Goal: Task Accomplishment & Management: Complete application form

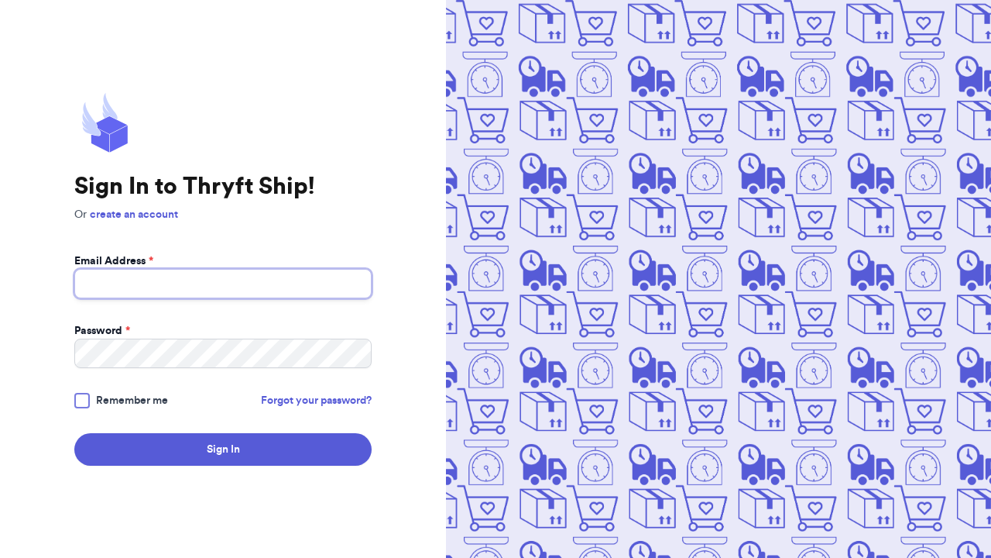
type input "[EMAIL_ADDRESS][DOMAIN_NAME]"
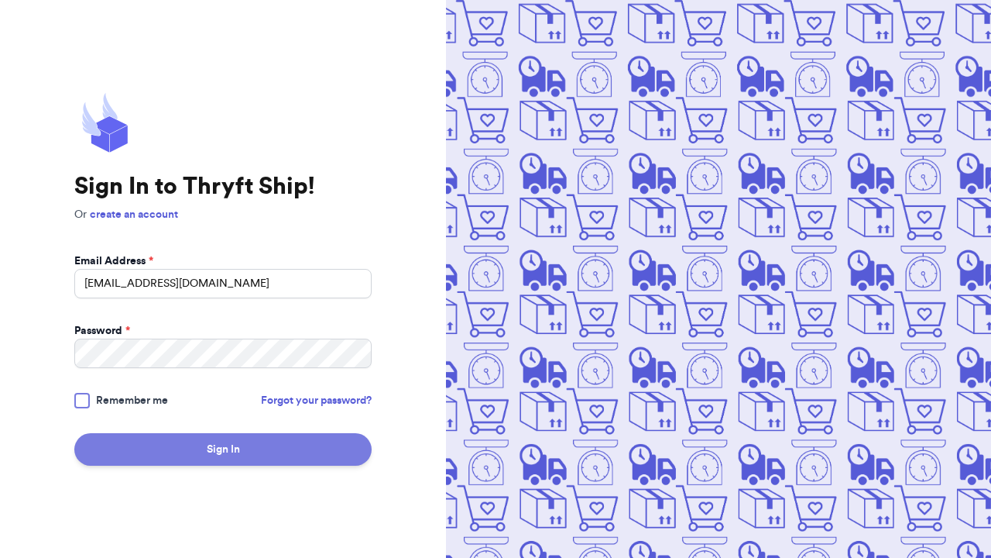
click at [221, 446] on button "Sign In" at bounding box center [222, 449] width 297 height 33
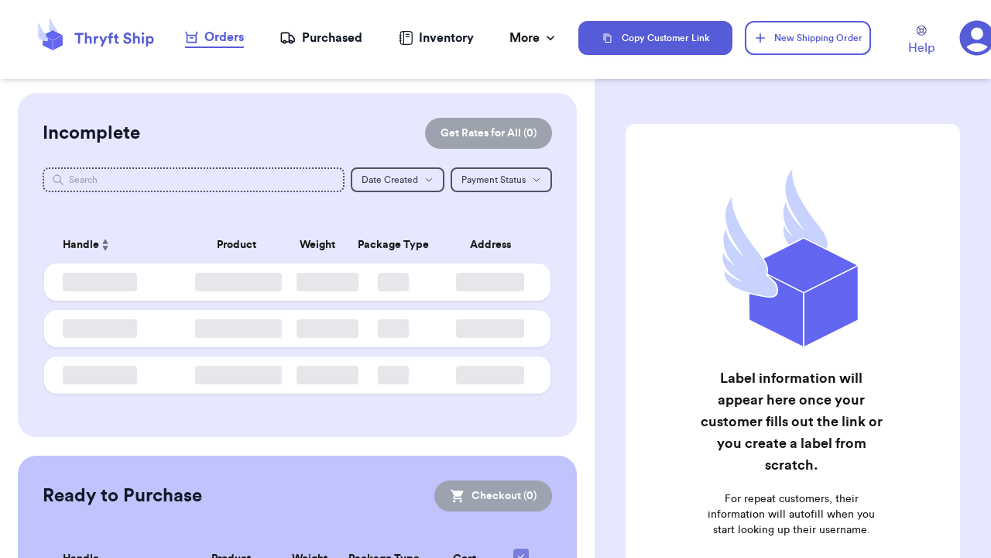
checkbox input "false"
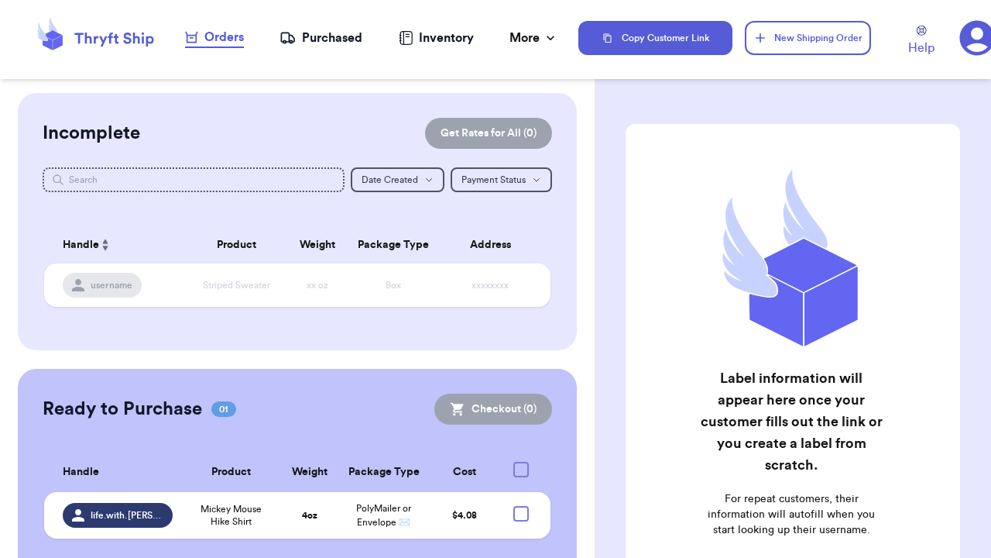
click at [219, 36] on div "Orders" at bounding box center [214, 37] width 59 height 19
click at [815, 36] on button "New Shipping Order" at bounding box center [808, 38] width 127 height 34
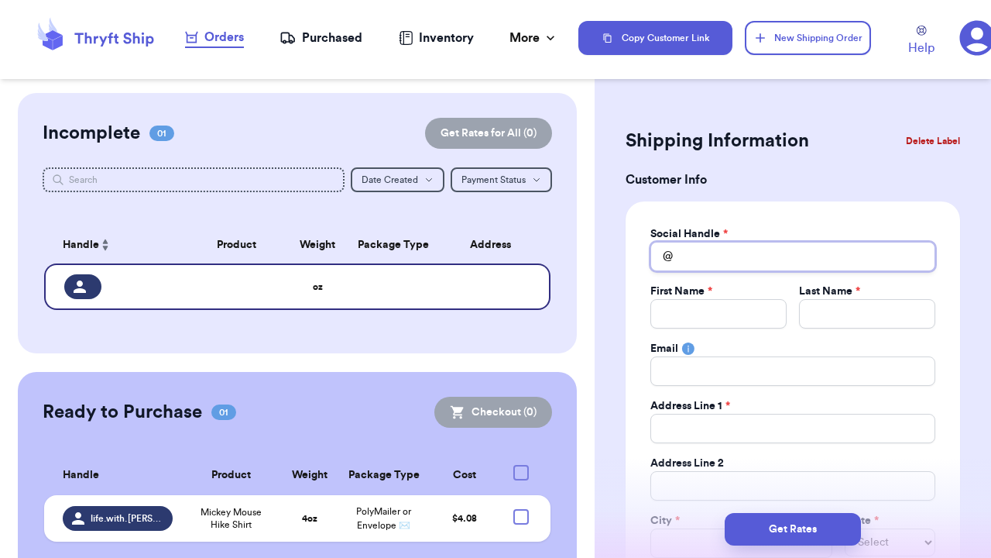
click at [740, 256] on input "Total Amount Paid" at bounding box center [792, 256] width 285 height 29
type input "l"
type input "li"
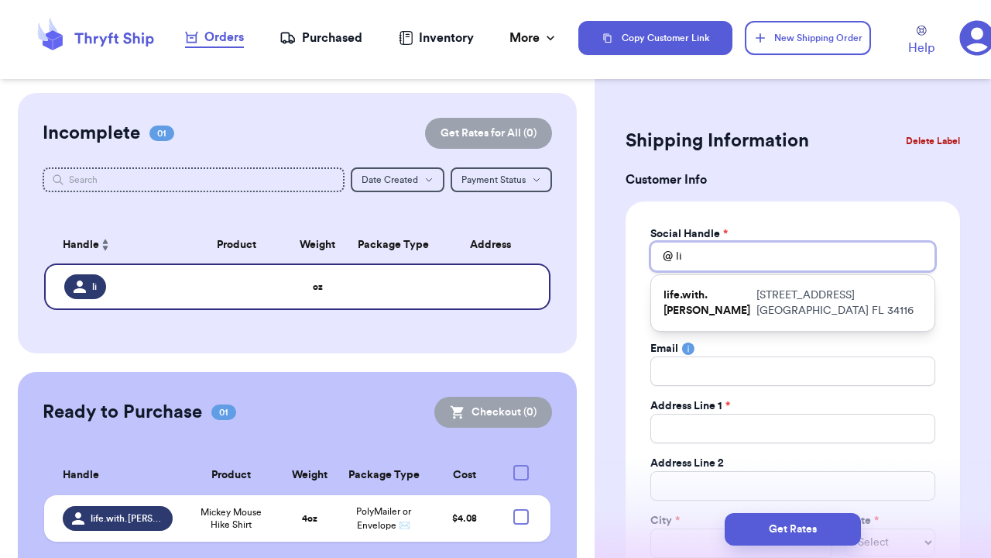
type input "lif"
type input "life"
type input "life."
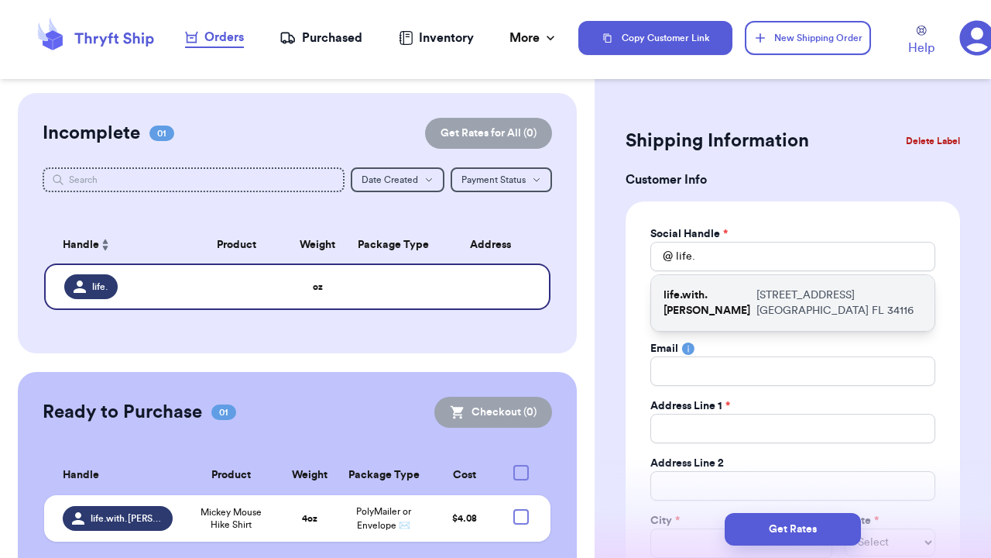
click at [806, 311] on p "[STREET_ADDRESS]" at bounding box center [840, 302] width 166 height 31
type input "life.with.[PERSON_NAME]"
type input "Jaycee"
type input "[PERSON_NAME]"
type input "[EMAIL_ADDRESS][PERSON_NAME][DOMAIN_NAME]"
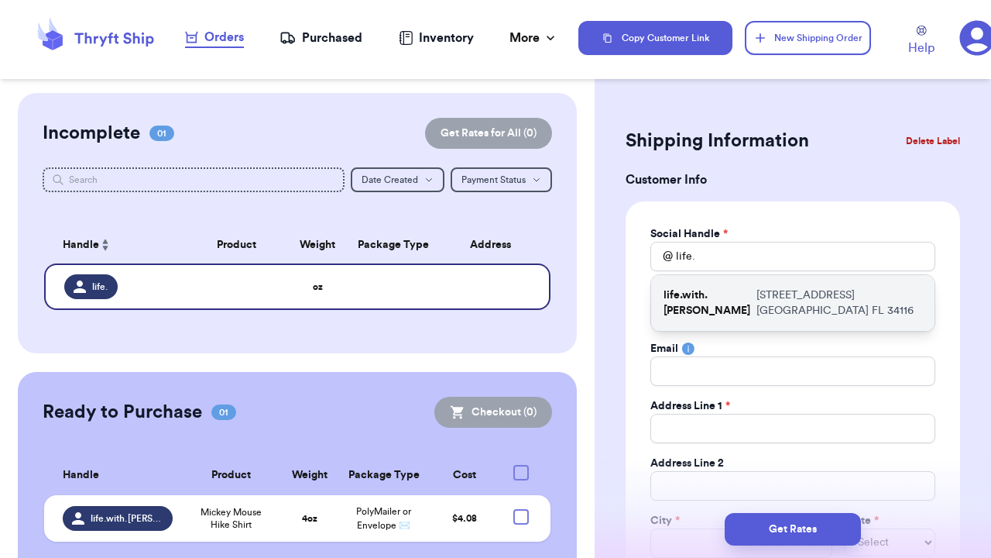
type input "[STREET_ADDRESS]"
type input "[GEOGRAPHIC_DATA]"
select select "FL"
type input "34116"
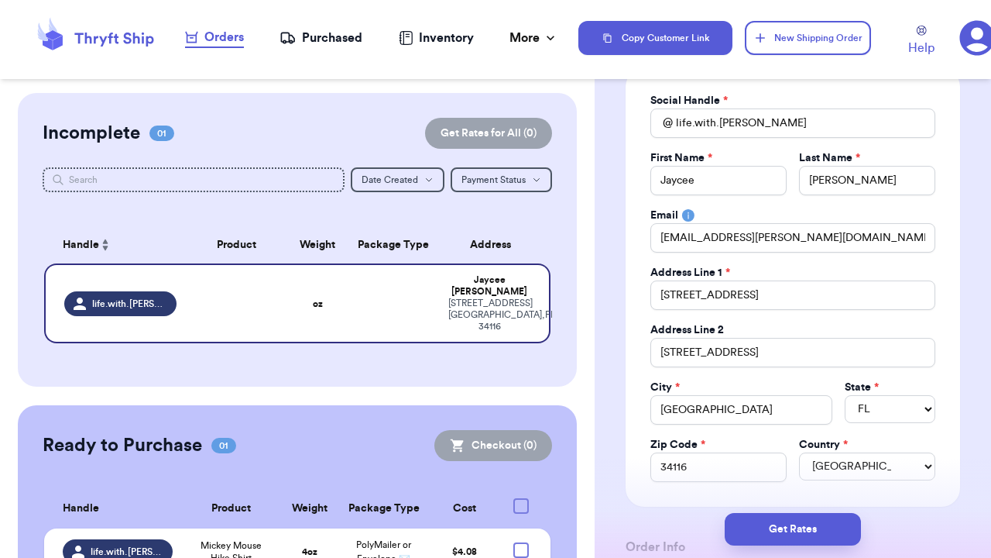
scroll to position [131, 0]
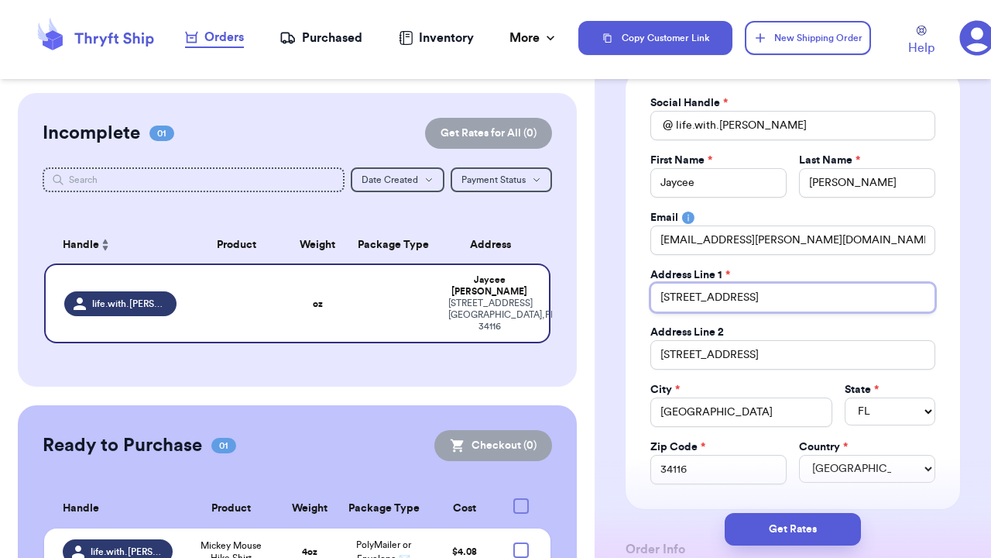
type input "[STREET_ADDRESS]"
type input "3372 [GEOGRAPHIC_DATA] CIR UNI"
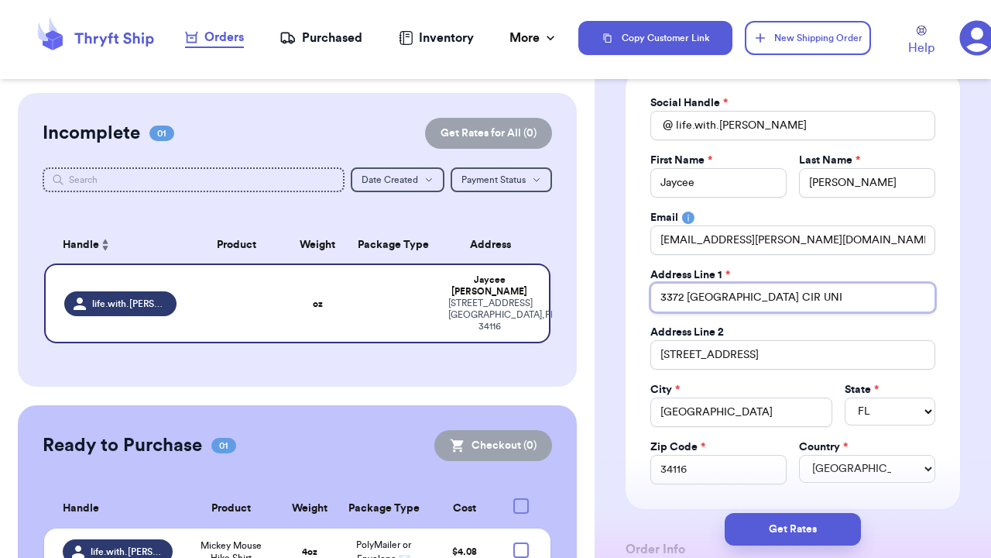
type input "3372 MAGNOLIA POND CIR UN"
type input "[STREET_ADDRESS]"
type input "3372 [GEOGRAPHIC_DATA] CI"
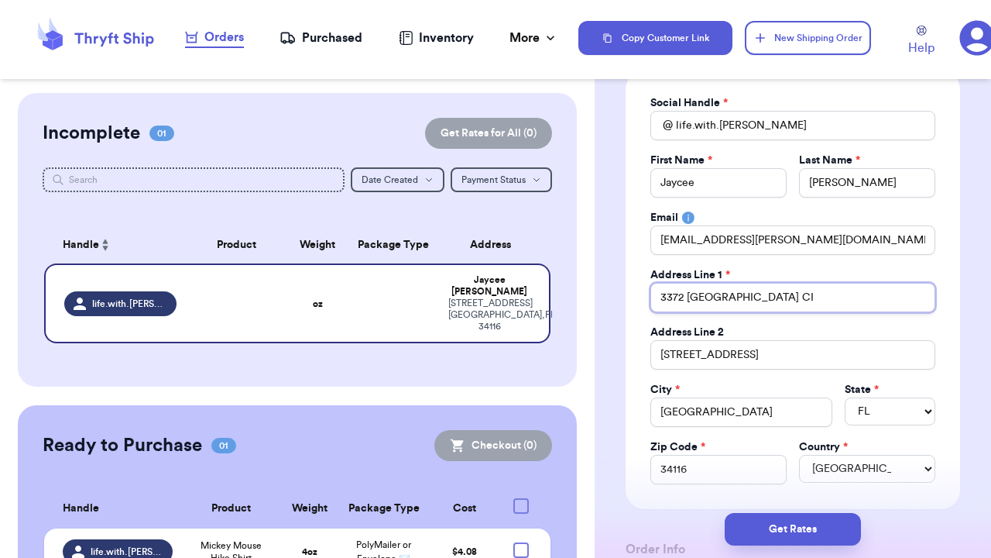
type input "3372 MAGNOLIA POND C"
type input "[GEOGRAPHIC_DATA]"
type input "3372 MAGNOLIA PON"
type input "3372 MAGNOLIA PO"
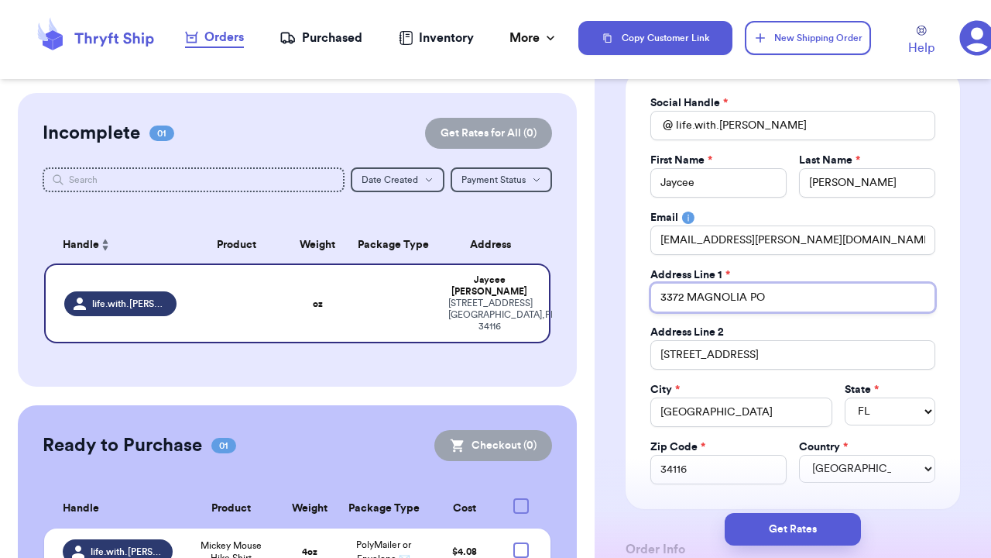
type input "3372 MAGNOLIA P"
type input "3372 MAGNOLIA"
type input "3372 [PERSON_NAME]"
type input "3372 MAGNOL"
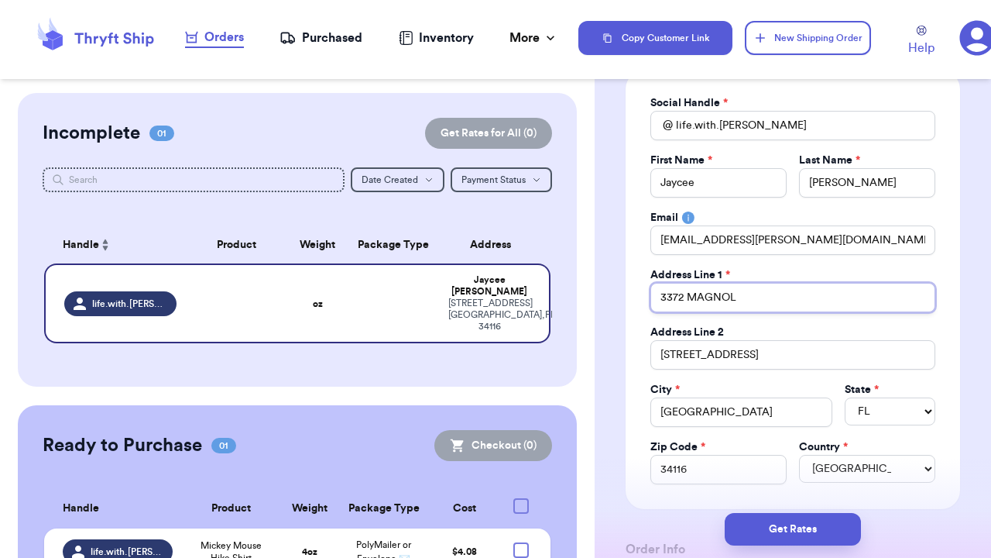
type input "3372 [PERSON_NAME]"
type input "3372 MAGN"
type input "3372 MAG"
type input "3372 MA"
type input "3372 M"
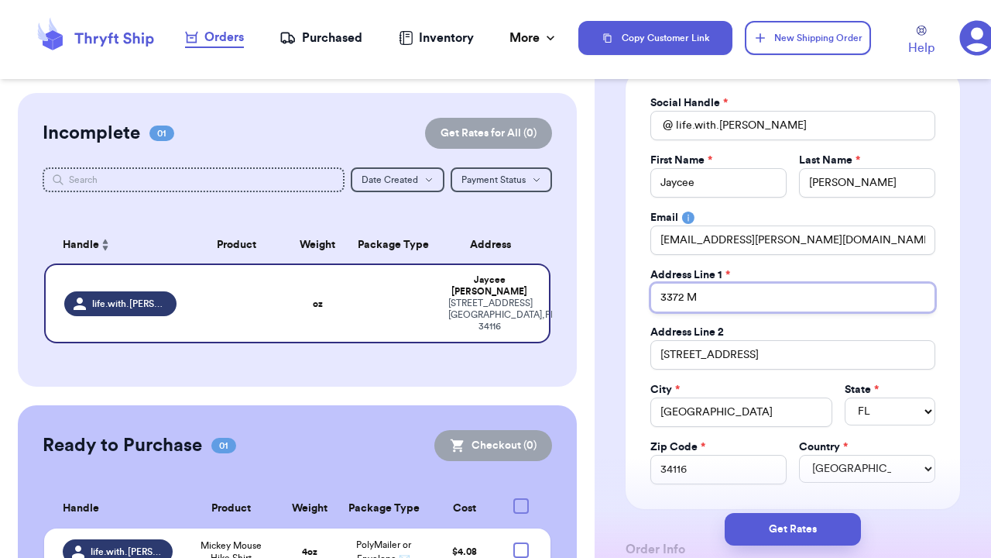
type input "3372"
type input "337"
type input "33"
type input "3"
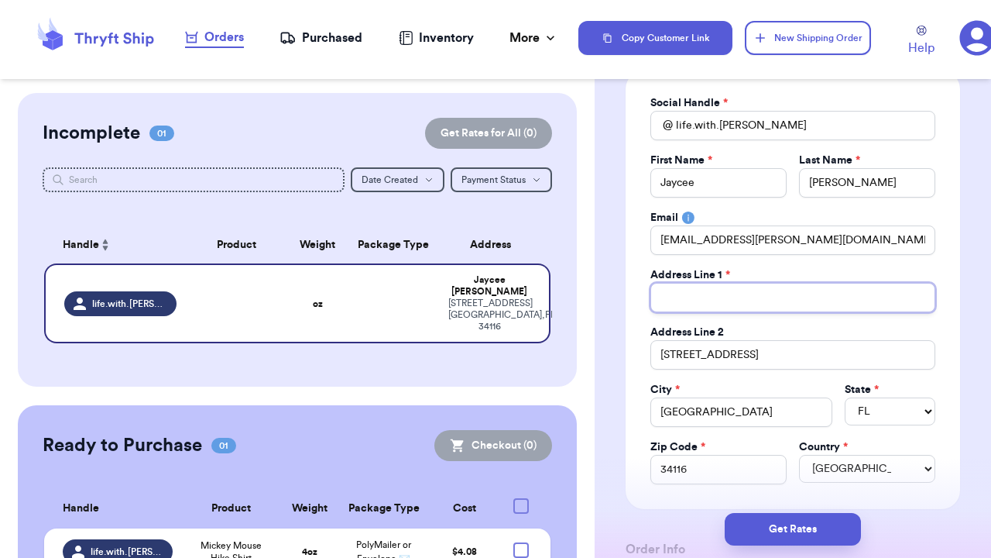
type input "6"
type input "65"
type input "653"
type input "653 M"
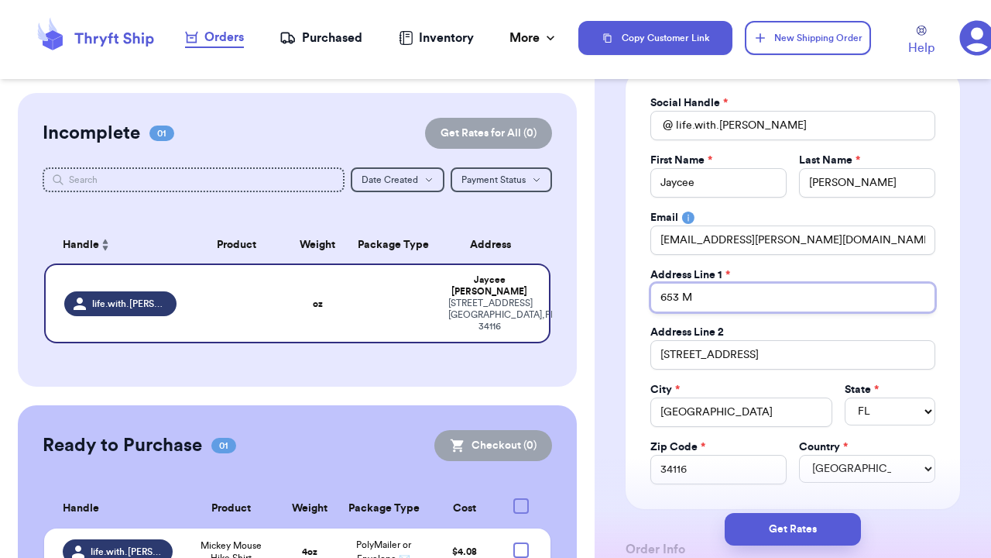
type input "653 Mc"
type input "653 McG"
type input "653 [PERSON_NAME]"
type input "653 McGil"
type input "653 [PERSON_NAME]"
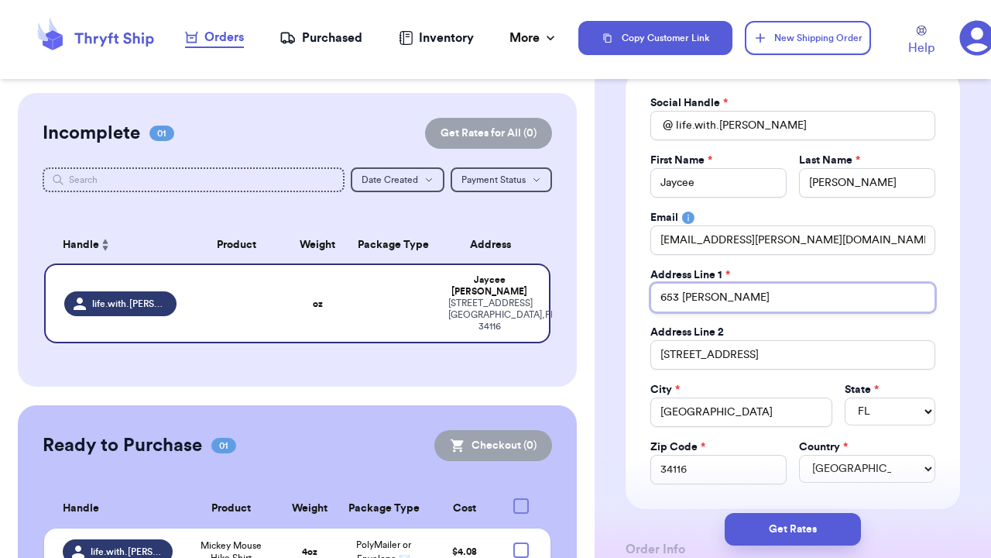
type input "653 [PERSON_NAME]"
type input "653 [PERSON_NAME] D"
type input "653 [PERSON_NAME] Dr"
type input "653 [PERSON_NAME] Dri"
type input "653 [PERSON_NAME] Driv"
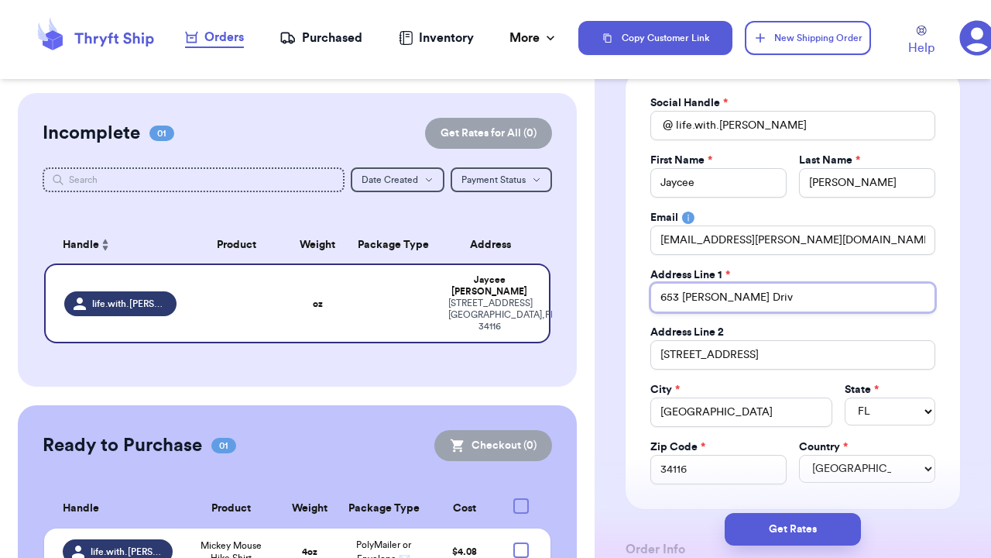
type input "[STREET_ADDRESS][PERSON_NAME]"
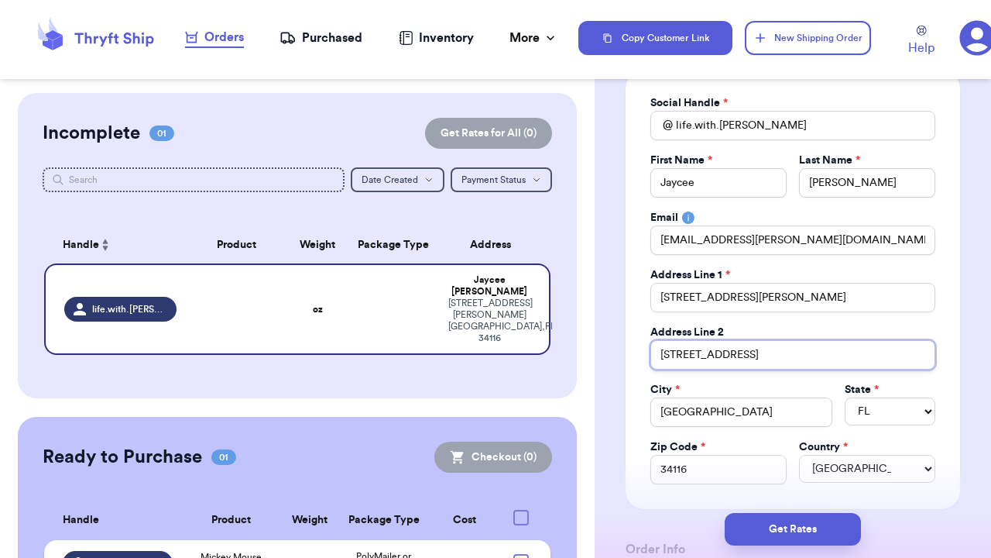
type input "[STREET_ADDRESS]"
type input "3372 [GEOGRAPHIC_DATA] CIR UNI"
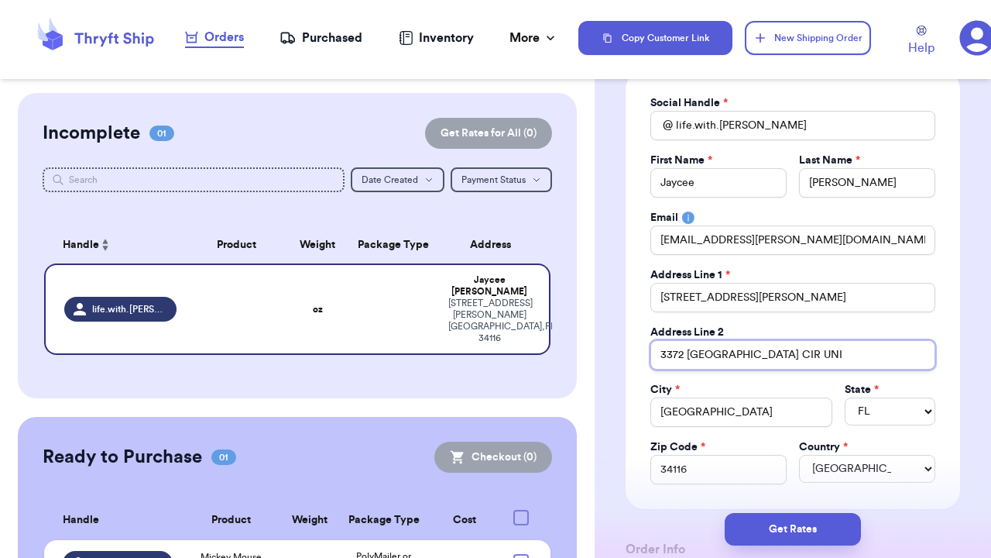
type input "3372 MAGNOLIA POND CIR UN"
type input "[STREET_ADDRESS]"
type input "3372 [GEOGRAPHIC_DATA] CI"
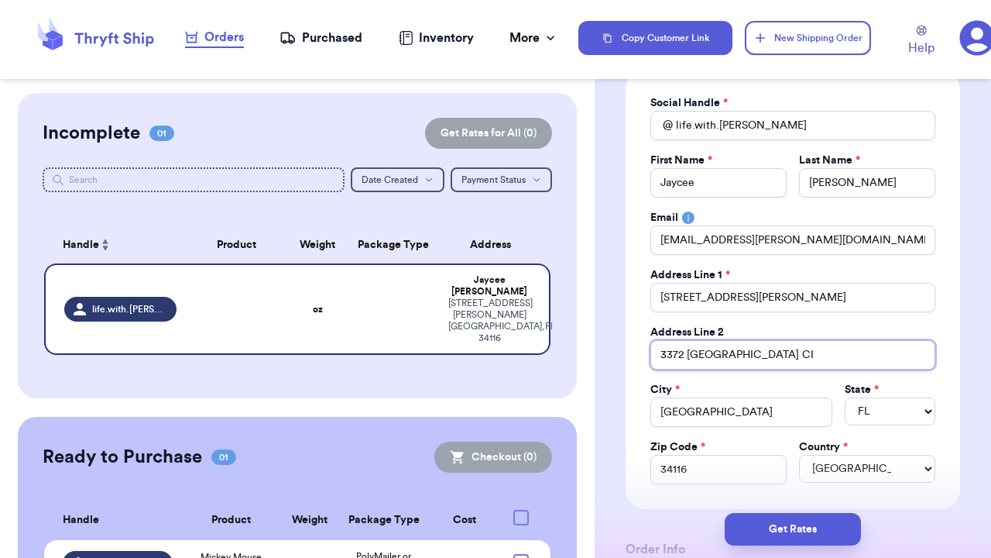
type input "3372 MAGNOLIA POND C"
type input "[GEOGRAPHIC_DATA]"
type input "3372 MAGNOLIA PON"
type input "3372 MAGNOLIA PO"
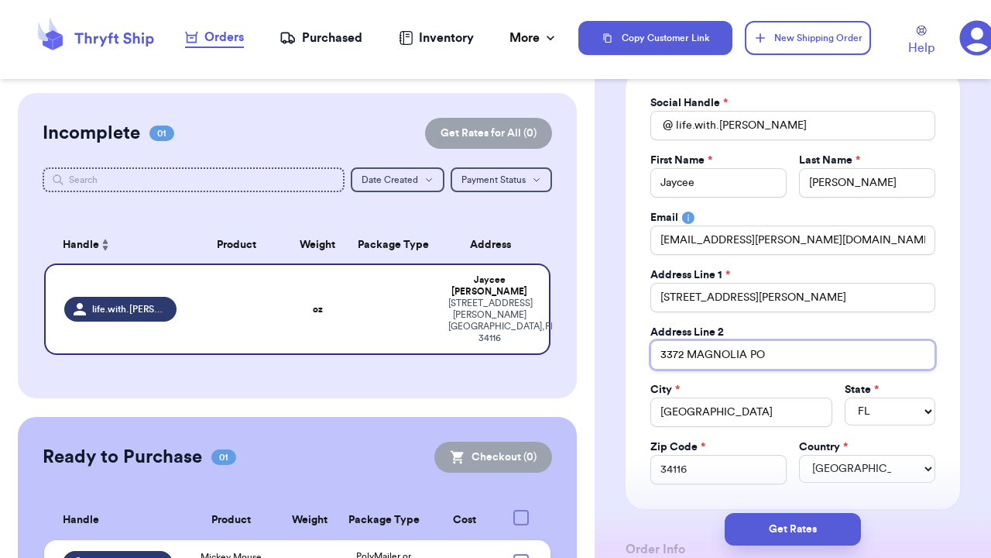
type input "3372 MAGNOLIA P"
type input "3372 MAGNOLIA"
type input "3372 [PERSON_NAME]"
type input "3372 MAGNOL"
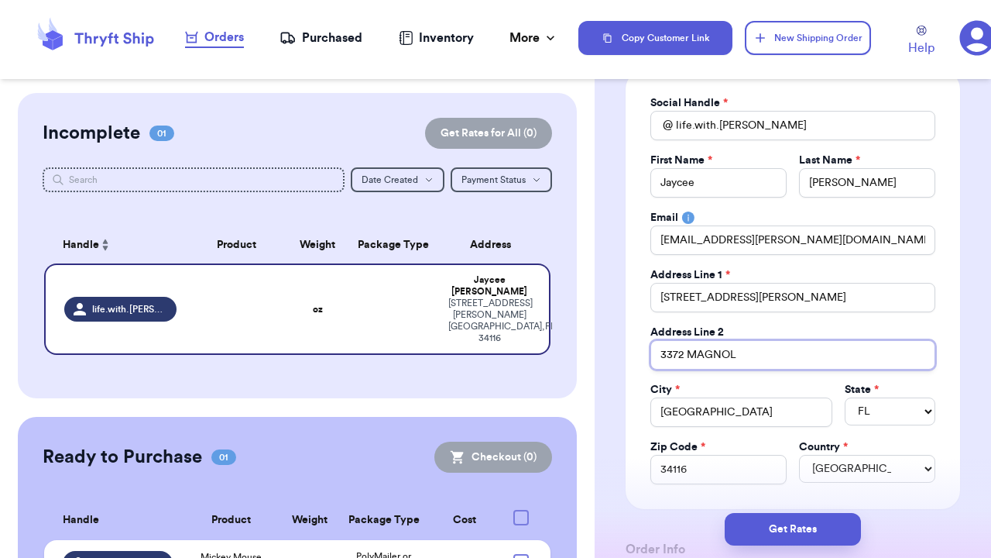
type input "3372 [PERSON_NAME]"
type input "3372 MAGN"
type input "3372 MAG"
type input "3372 MA"
type input "3372 M"
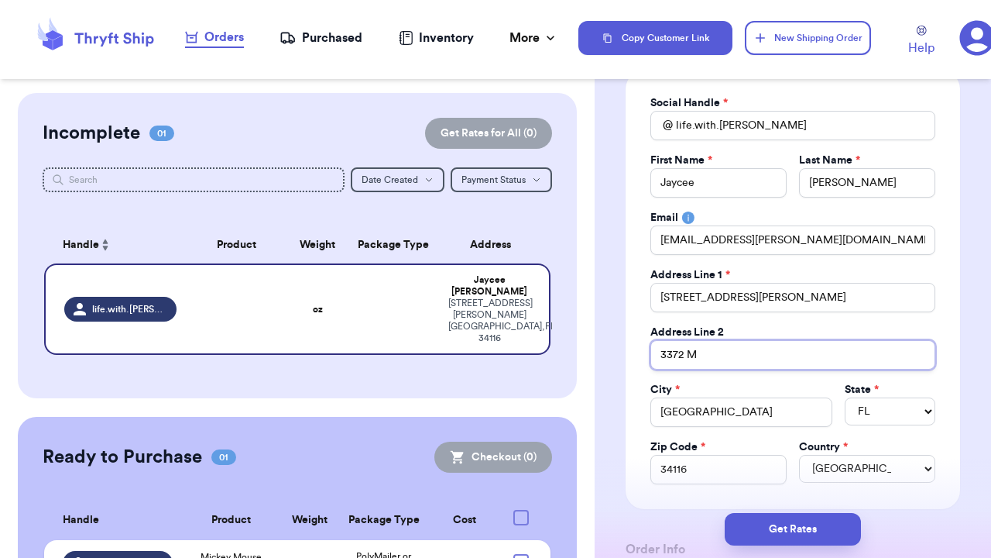
type input "3372"
type input "337"
type input "33"
type input "3"
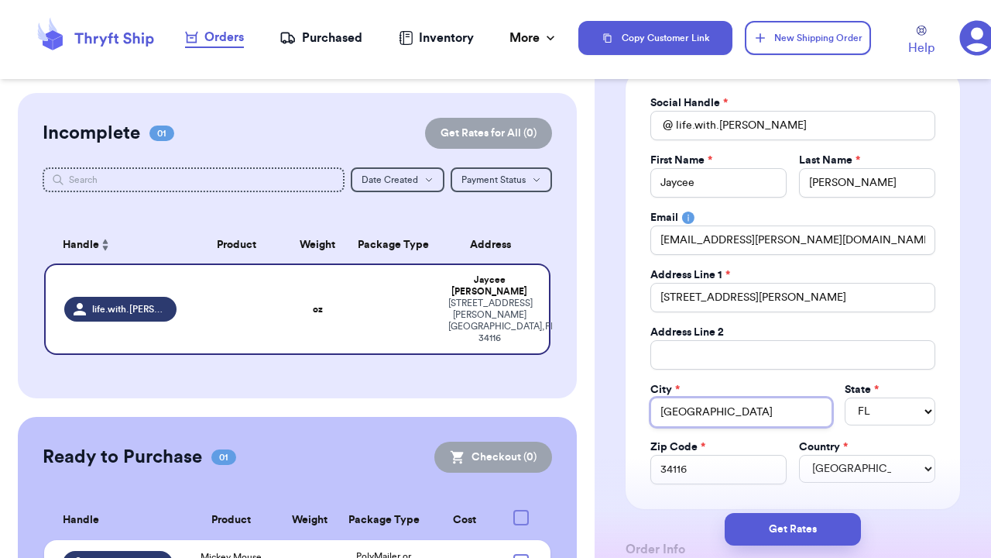
type input "Naple"
type input "Napl"
type input "Nap"
type input "Na"
type input "N"
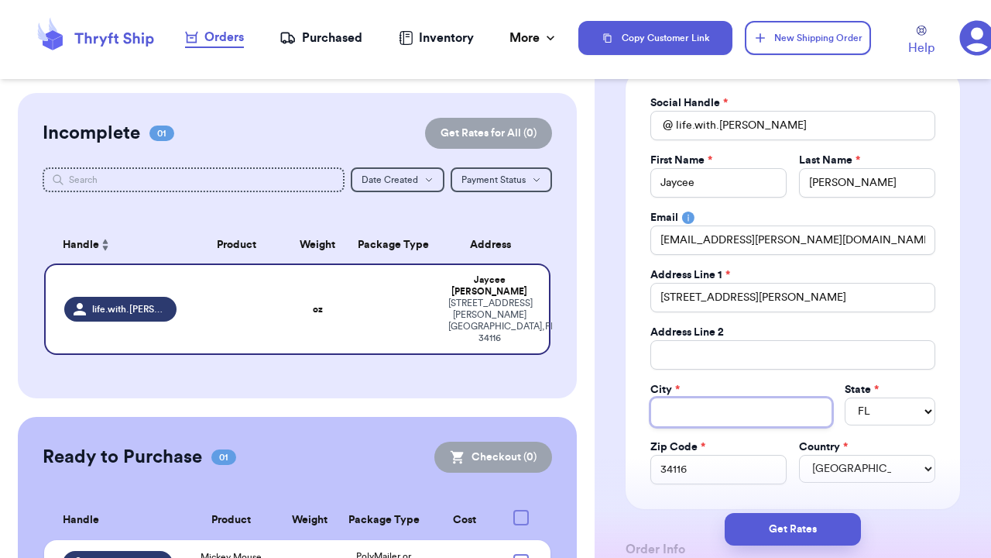
type input "R"
type input "RE"
type input "REn"
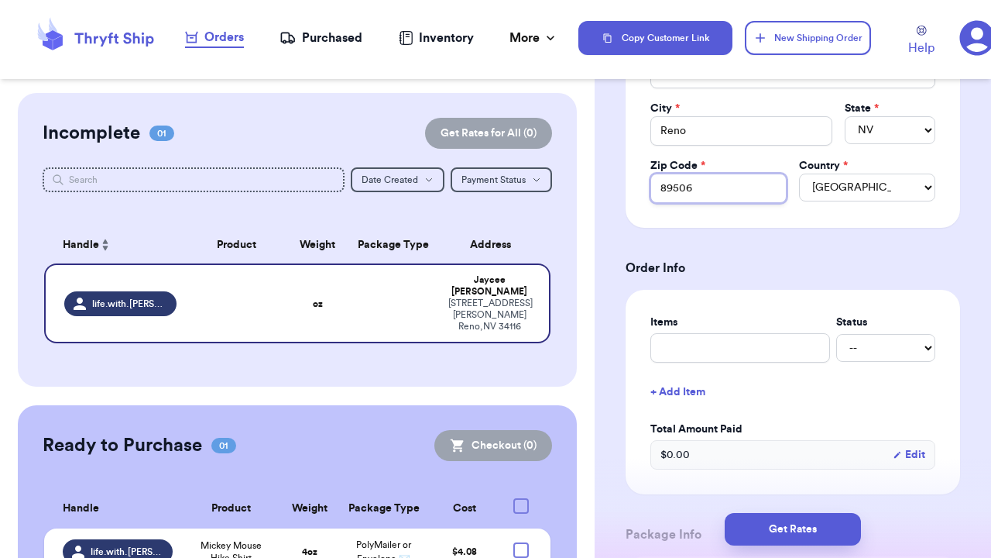
scroll to position [413, 0]
click at [739, 362] on div "Items Status -- Paid Owes + Add Item Total Amount Paid $ 0.00 Edit" at bounding box center [792, 391] width 285 height 155
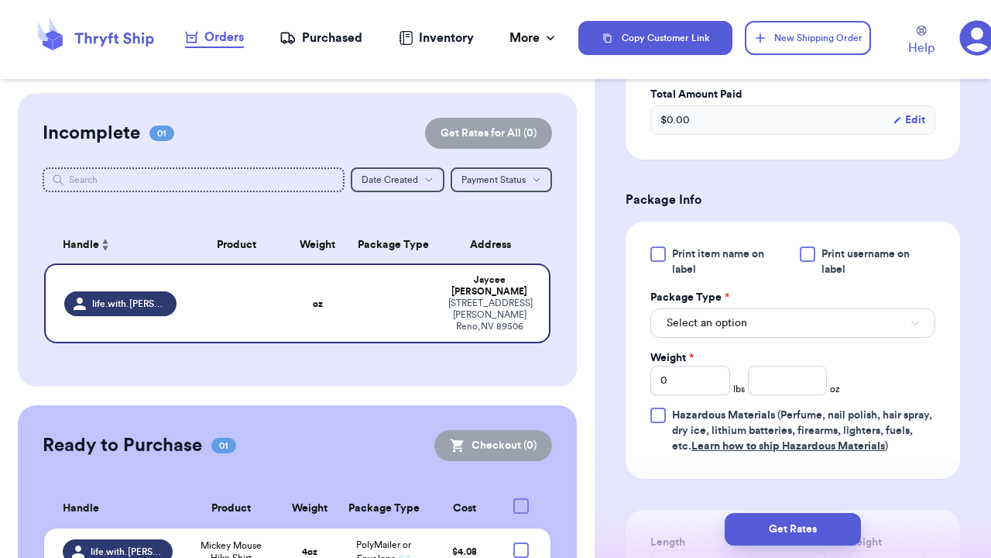
scroll to position [757, 0]
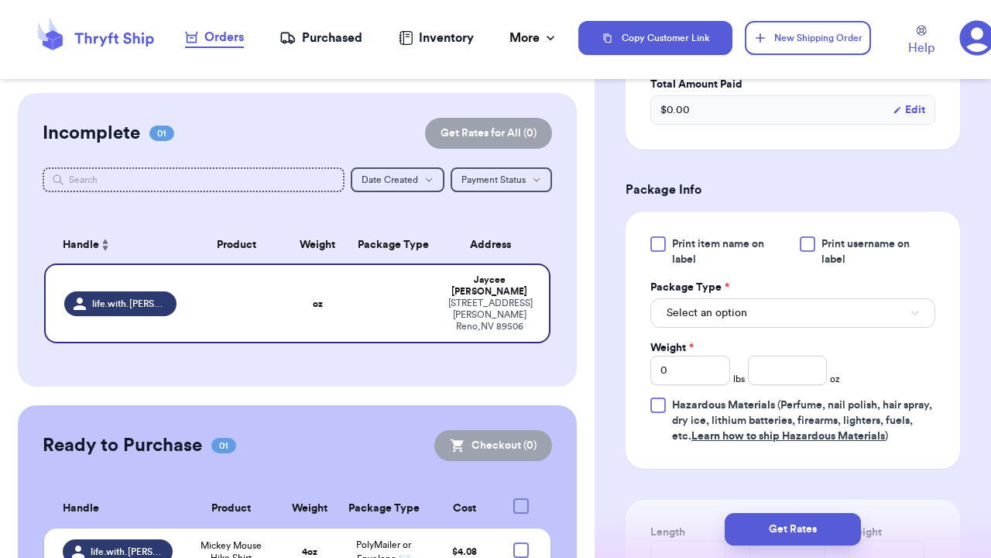
click at [801, 308] on button "Select an option" at bounding box center [792, 312] width 285 height 29
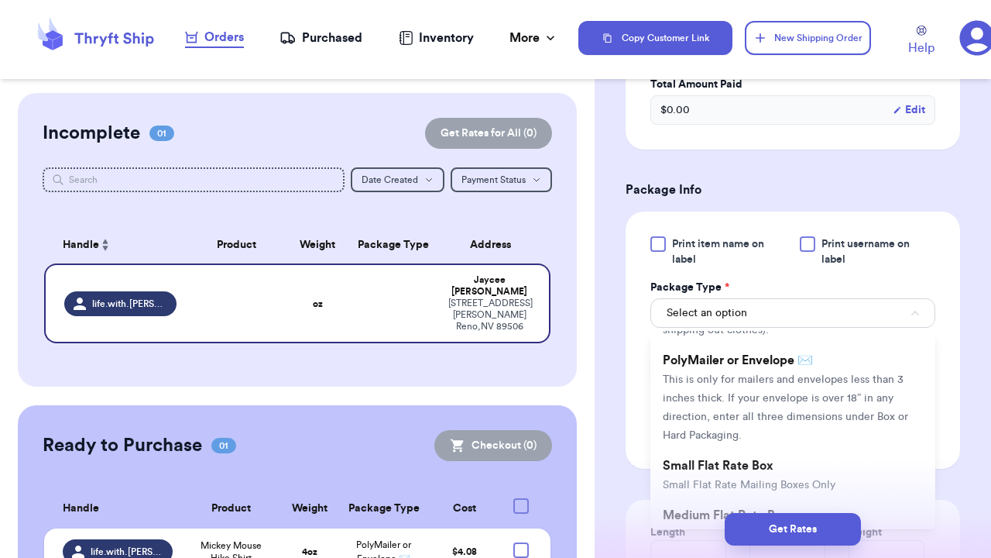
scroll to position [129, 0]
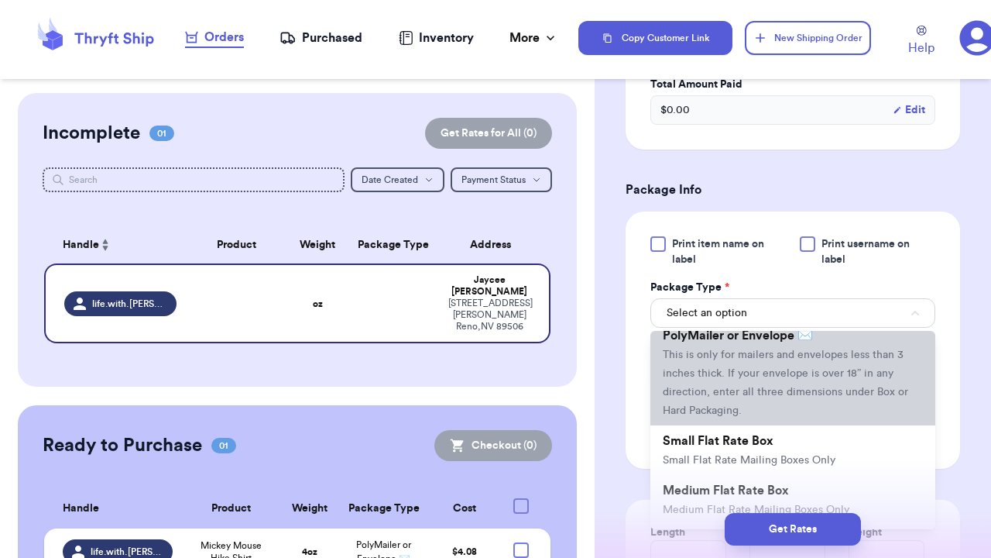
click at [826, 363] on li "PolyMailer or Envelope ✉️ This is only for mailers and envelopes less than 3 in…" at bounding box center [792, 372] width 285 height 105
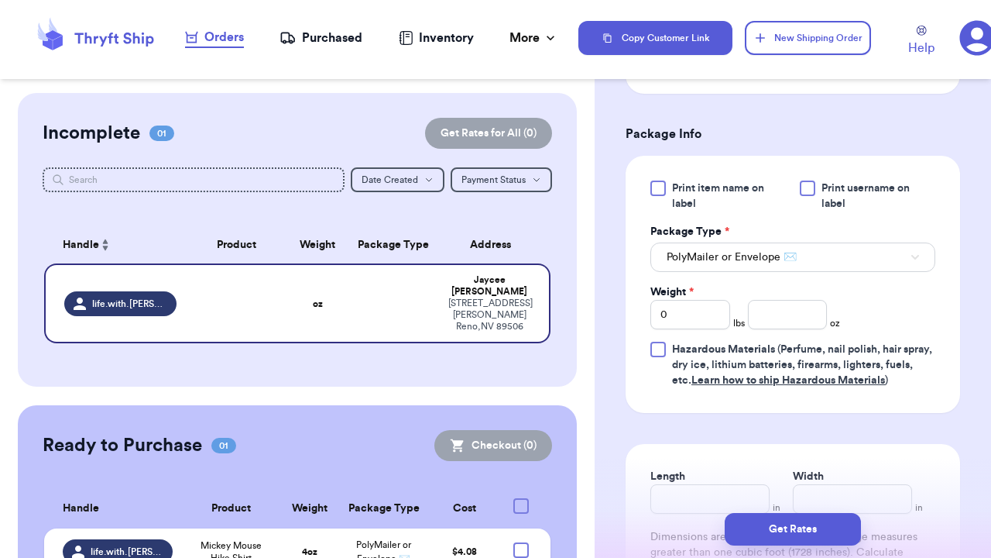
scroll to position [835, 0]
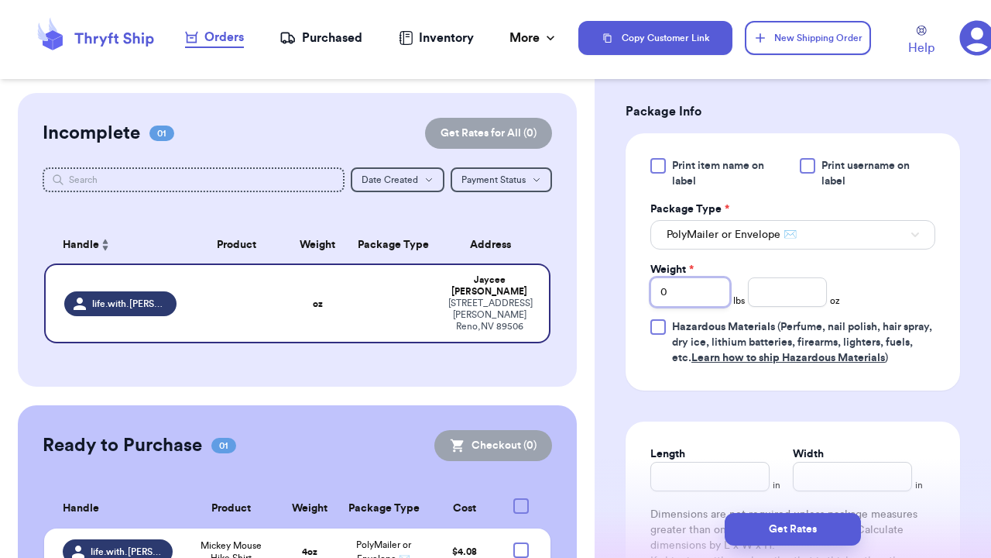
click at [681, 300] on input "0" at bounding box center [690, 291] width 80 height 29
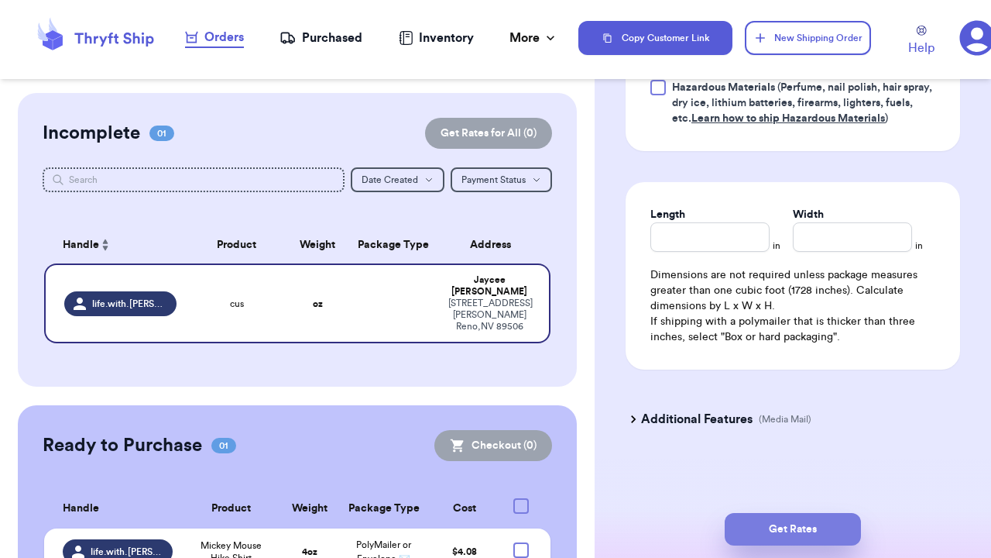
click at [781, 533] on button "Get Rates" at bounding box center [793, 529] width 136 height 33
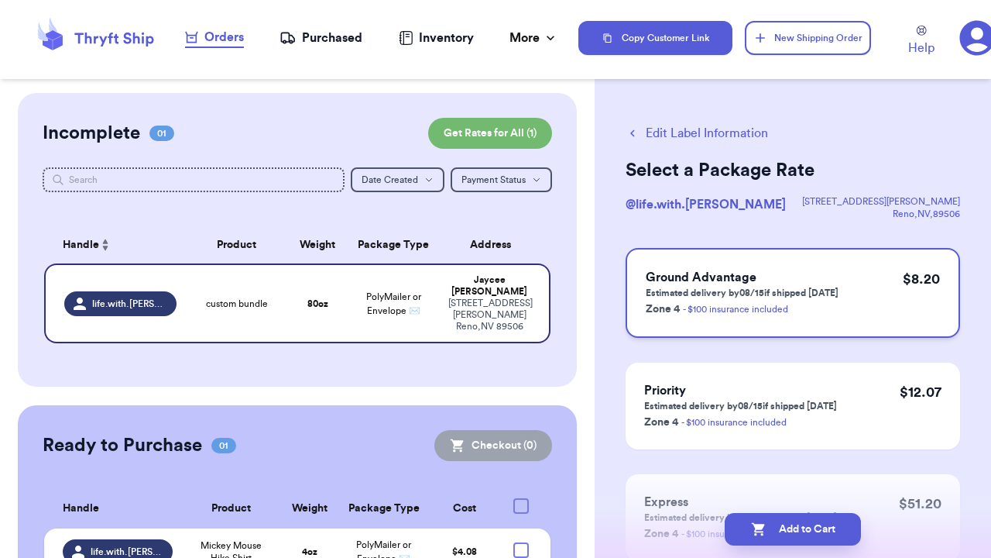
scroll to position [0, 0]
click at [812, 289] on p "Estimated delivery by 08/15 if shipped [DATE]" at bounding box center [742, 293] width 193 height 12
click at [762, 531] on icon "button" at bounding box center [758, 528] width 15 height 15
